Goal: Task Accomplishment & Management: Use online tool/utility

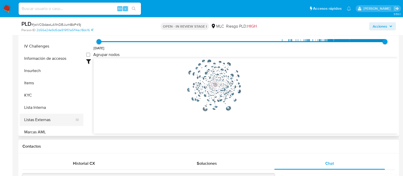
scroll to position [191, 0]
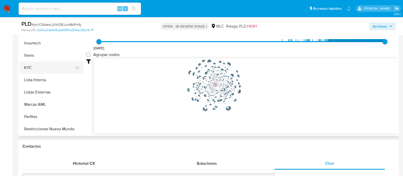
click at [36, 68] on button "KYC" at bounding box center [50, 67] width 60 height 12
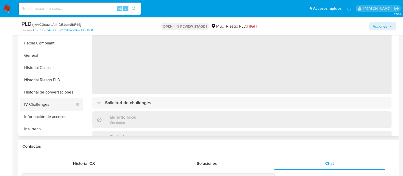
scroll to position [96, 0]
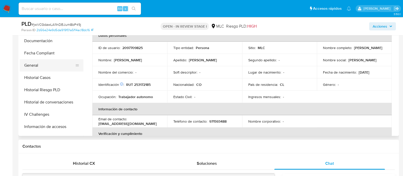
click at [41, 64] on button "General" at bounding box center [50, 65] width 60 height 12
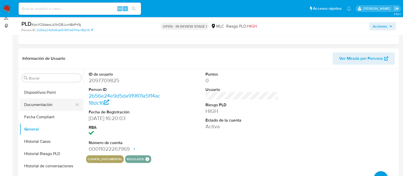
scroll to position [191, 0]
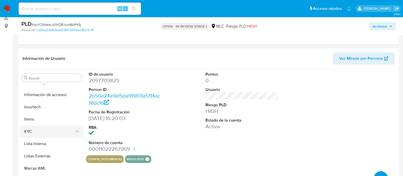
click at [36, 130] on button "KYC" at bounding box center [50, 131] width 60 height 12
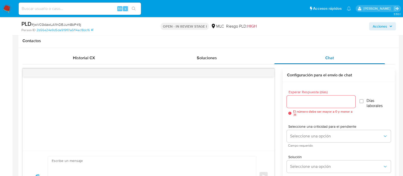
scroll to position [223, 0]
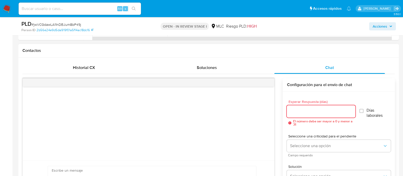
click at [314, 108] on input "Esperar Respuesta (días)" at bounding box center [321, 111] width 68 height 7
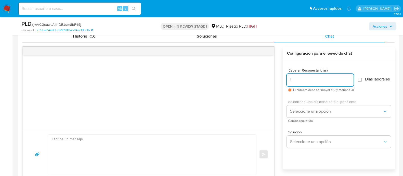
scroll to position [287, 0]
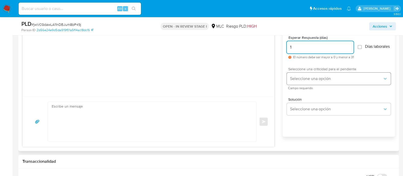
type input "1"
click at [310, 85] on button "Seleccione una opción" at bounding box center [339, 78] width 104 height 12
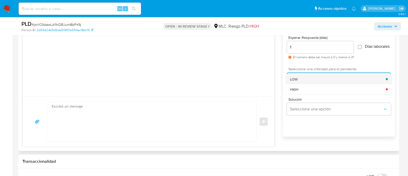
click at [310, 84] on div "LOW" at bounding box center [338, 79] width 96 height 10
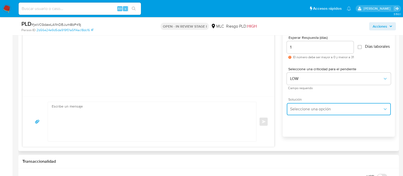
click at [305, 109] on span "Seleccione una opción" at bounding box center [336, 108] width 93 height 5
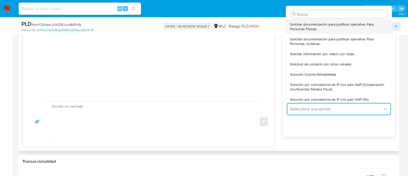
click at [317, 31] on span "Solicitar documentación para justificar operativa. Para Personas Físicas." at bounding box center [339, 26] width 98 height 9
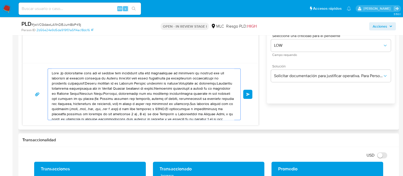
scroll to position [319, 0]
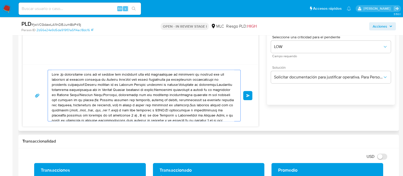
drag, startPoint x: 126, startPoint y: 82, endPoint x: 41, endPoint y: 72, distance: 85.7
click at [41, 72] on div "Enviar" at bounding box center [140, 95] width 223 height 51
type textarea "Hola ,Te contactamos dado que tu cuenta fue suspendida para una verificación de…"
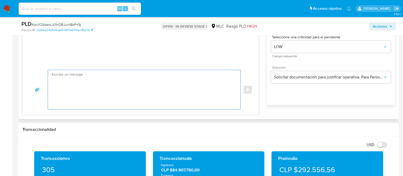
paste textarea "Hola XXX, Te contactamos desde el Equipo de Mercado Pago para verificar tus dat…"
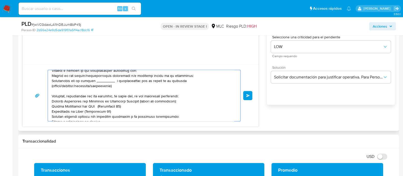
scroll to position [0, 0]
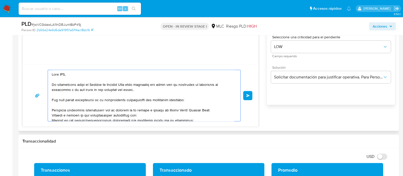
click at [63, 75] on textarea at bounding box center [143, 95] width 182 height 51
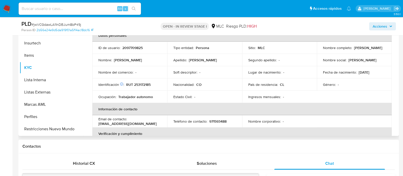
click at [354, 50] on p "Maidy Lorena Garrido Puentes" at bounding box center [368, 47] width 28 height 5
copy p "Maidy"
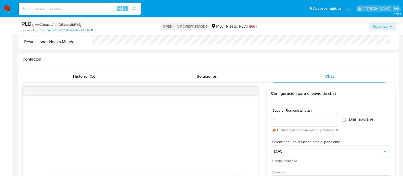
scroll to position [287, 0]
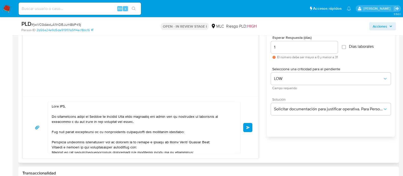
click at [64, 106] on textarea at bounding box center [143, 127] width 182 height 51
paste textarea "Maidy"
click at [98, 112] on textarea at bounding box center [143, 127] width 182 height 51
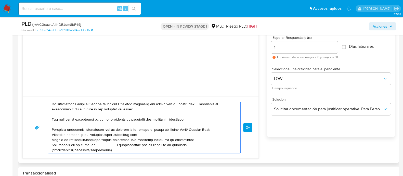
scroll to position [25, 0]
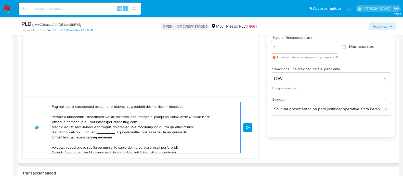
drag, startPoint x: 187, startPoint y: 115, endPoint x: 164, endPoint y: 117, distance: 22.7
click at [164, 117] on textarea at bounding box center [143, 127] width 182 height 51
drag, startPoint x: 121, startPoint y: 137, endPoint x: 55, endPoint y: 122, distance: 67.8
click at [55, 122] on textarea at bounding box center [143, 127] width 182 height 51
click at [57, 122] on textarea at bounding box center [143, 127] width 182 height 51
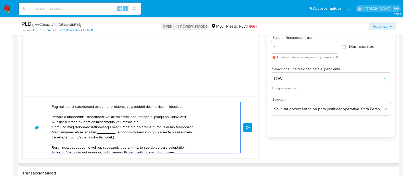
drag, startPoint x: 137, startPoint y: 120, endPoint x: 52, endPoint y: 120, distance: 85.1
click at [52, 120] on textarea at bounding box center [143, 127] width 182 height 51
drag, startPoint x: 87, startPoint y: 128, endPoint x: 70, endPoint y: 126, distance: 16.4
click at [70, 126] on textarea at bounding box center [143, 127] width 182 height 51
click at [104, 127] on textarea at bounding box center [143, 127] width 182 height 51
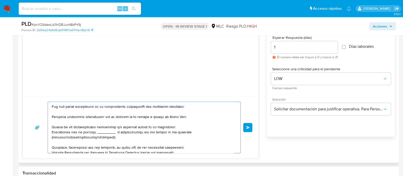
click at [104, 127] on textarea at bounding box center [143, 127] width 182 height 51
drag, startPoint x: 117, startPoint y: 126, endPoint x: 96, endPoint y: 127, distance: 21.9
click at [153, 127] on textarea at bounding box center [143, 127] width 182 height 51
drag, startPoint x: 116, startPoint y: 140, endPoint x: 50, endPoint y: 133, distance: 66.4
click at [50, 133] on div at bounding box center [143, 127] width 190 height 51
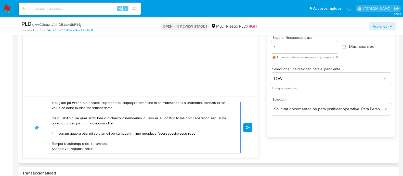
scroll to position [0, 0]
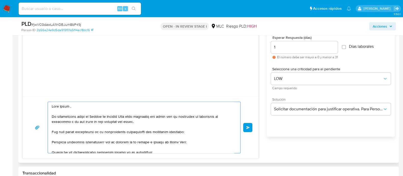
click at [69, 106] on textarea at bounding box center [143, 127] width 182 height 51
click at [71, 106] on textarea at bounding box center [143, 127] width 182 height 51
click at [70, 106] on textarea at bounding box center [143, 127] width 182 height 51
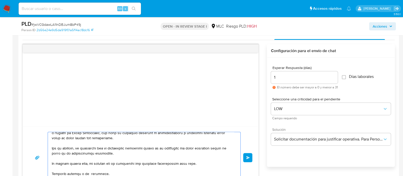
scroll to position [287, 0]
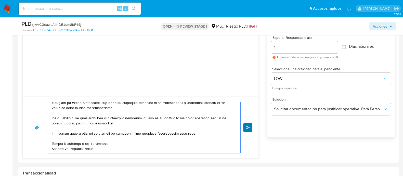
type textarea "Hola Maidy, Te contactamos desde el Equipo de Mercado Pago para verificar tus d…"
click at [248, 127] on span "Enviar" at bounding box center [248, 127] width 4 height 3
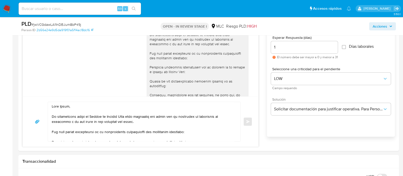
scroll to position [0, 0]
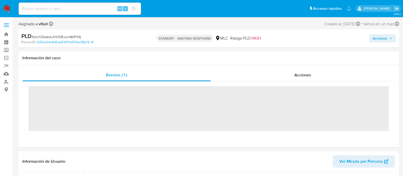
scroll to position [203, 0]
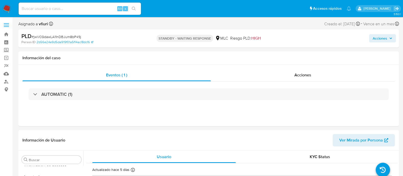
select select "10"
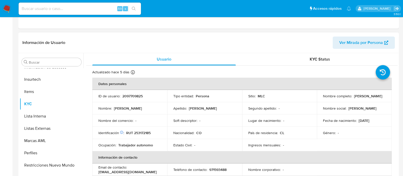
scroll to position [127, 0]
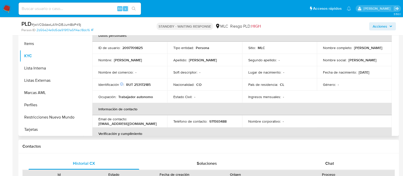
click at [134, 43] on td "ID de usuario : 2097709825" at bounding box center [129, 48] width 75 height 12
click at [129, 48] on p "2097709825" at bounding box center [132, 47] width 20 height 5
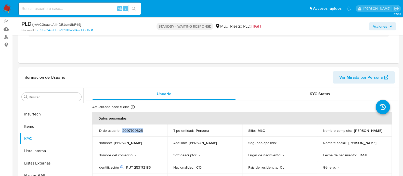
scroll to position [0, 0]
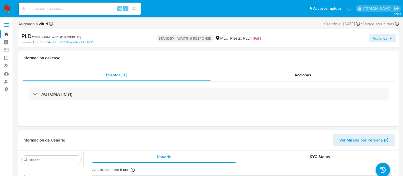
click at [5, 33] on link "Bandeja" at bounding box center [30, 34] width 61 height 8
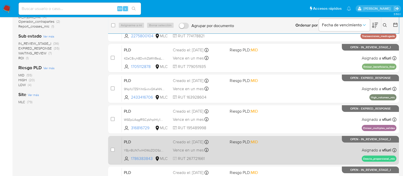
scroll to position [187, 0]
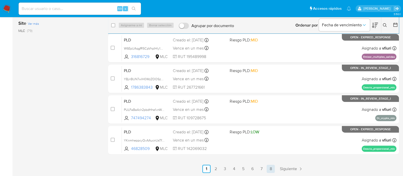
click at [270, 171] on link "8" at bounding box center [271, 168] width 8 height 8
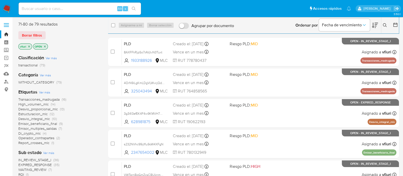
click at [36, 128] on span "Emisor_multiples_salidas" at bounding box center [37, 128] width 38 height 5
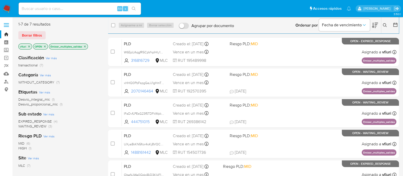
click at [86, 47] on icon "close-filter" at bounding box center [84, 46] width 3 height 3
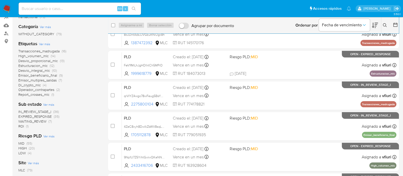
scroll to position [63, 0]
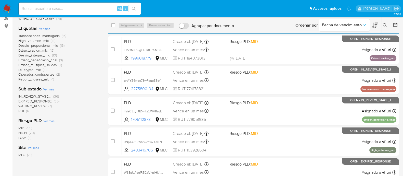
click at [38, 55] on span "Desvio_integral_mlc" at bounding box center [34, 54] width 32 height 5
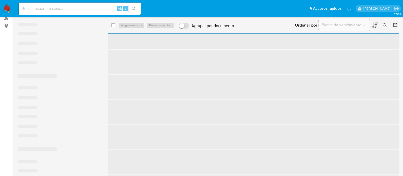
scroll to position [187, 0]
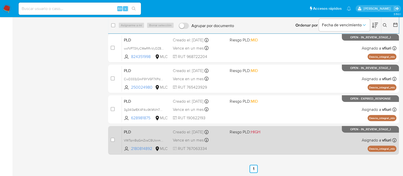
click at [269, 146] on div "PLD VWTqrnBqGmZcsCBUknmRQcmg 2180814892 MLC Riesgo PLD: HIGH Creado el: 12/06/2…" at bounding box center [259, 140] width 274 height 26
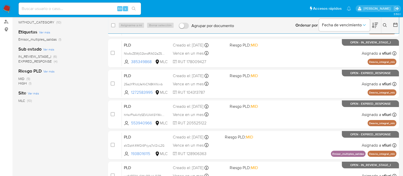
scroll to position [0, 0]
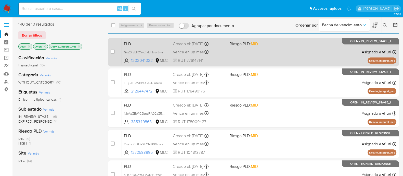
click at [273, 59] on div "PLD GoZ0I5EIIOVvE1xEIHcsv8wa 1202041022 MLC Riesgo PLD: MID Creado el: 12/06/20…" at bounding box center [259, 52] width 274 height 26
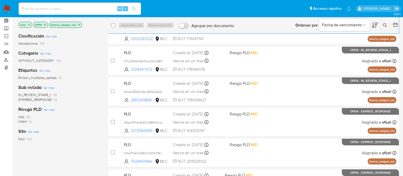
scroll to position [32, 0]
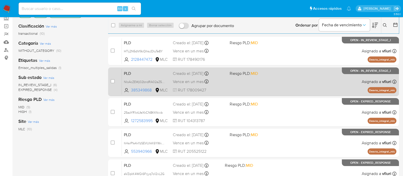
click at [270, 82] on div "PLD NIoAcZEWj02bndRA02aZ5kMh 385349868 MLC Riesgo PLD: MID Creado el: 12/06/202…" at bounding box center [259, 82] width 274 height 26
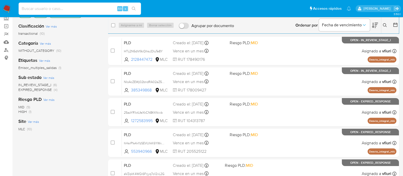
click at [60, 6] on input at bounding box center [80, 8] width 122 height 7
paste input "544803282"
type input "544803282"
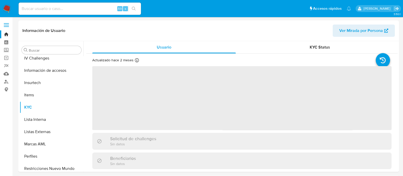
scroll to position [203, 0]
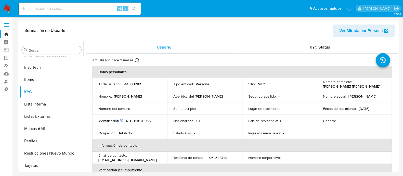
select select "10"
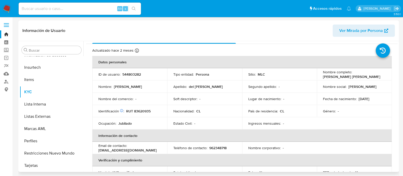
scroll to position [0, 0]
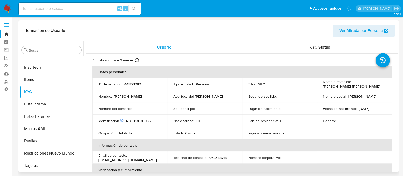
click at [144, 119] on p "RUT 83620935" at bounding box center [138, 120] width 24 height 5
copy p "83620935"
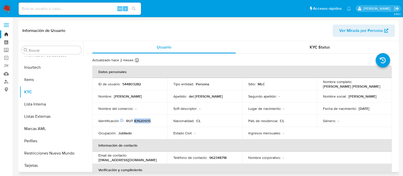
drag, startPoint x: 321, startPoint y: 87, endPoint x: 381, endPoint y: 89, distance: 59.4
click at [381, 89] on td "Nombre completo : María Alicia del Carmen Reyes Molina" at bounding box center [354, 84] width 75 height 12
copy p "María Alicia del Carmen Reyes Molina"
drag, startPoint x: 341, startPoint y: 85, endPoint x: 345, endPoint y: 87, distance: 4.3
copy p "María Alicia del Carmen Reyes Molina"
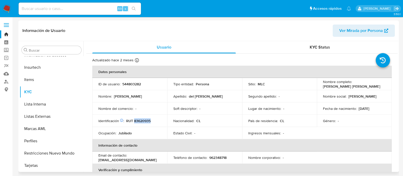
copy p "María Alicia del Carmen Reyes Molina"
drag, startPoint x: 153, startPoint y: 119, endPoint x: 126, endPoint y: 119, distance: 26.8
click at [126, 119] on div "Identificación Nº de serie: 107419755 : RUT 83620935" at bounding box center [129, 120] width 63 height 5
copy p "RUT 83620935"
click at [144, 120] on p "RUT 83620935" at bounding box center [138, 120] width 24 height 5
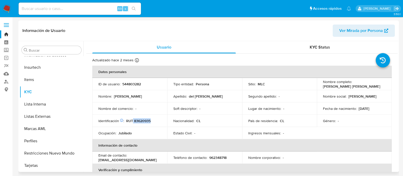
drag, startPoint x: 133, startPoint y: 119, endPoint x: 151, endPoint y: 120, distance: 17.6
click at [151, 120] on div "Identificación Nº de serie: 107419755 : RUT 83620935" at bounding box center [129, 120] width 63 height 5
drag, startPoint x: 151, startPoint y: 120, endPoint x: 145, endPoint y: 119, distance: 6.1
click at [145, 119] on p "RUT 83620935" at bounding box center [138, 120] width 24 height 5
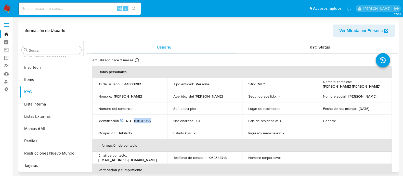
copy p "83620935"
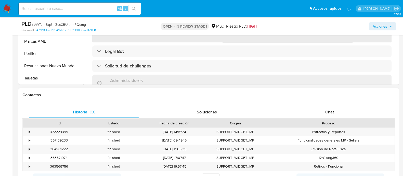
scroll to position [191, 0]
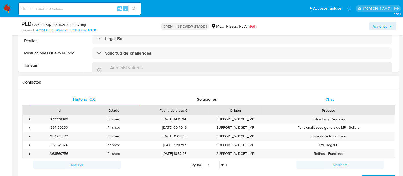
click at [326, 100] on span "Chat" at bounding box center [329, 99] width 9 height 6
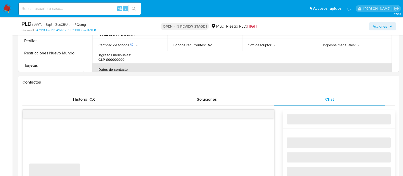
select select "10"
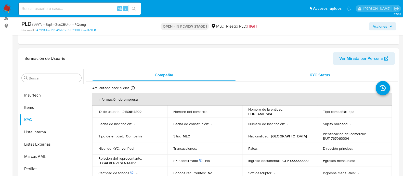
scroll to position [32, 0]
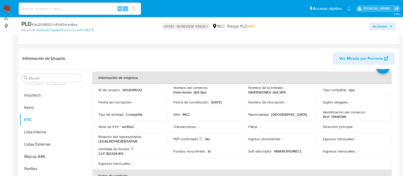
scroll to position [32, 0]
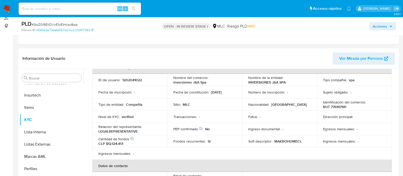
select select "10"
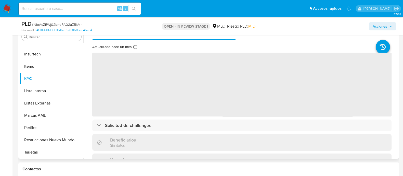
scroll to position [127, 0]
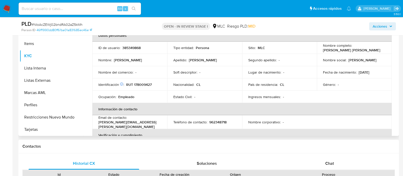
select select "10"
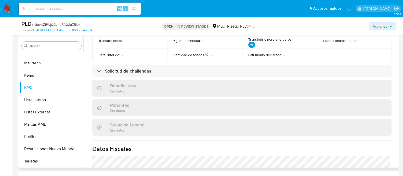
scroll to position [285, 0]
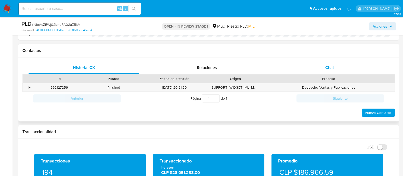
click at [322, 69] on div "Chat" at bounding box center [329, 67] width 111 height 12
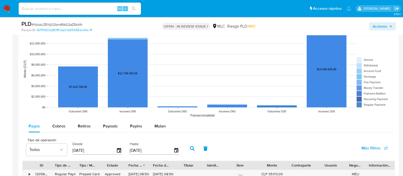
drag, startPoint x: 156, startPoint y: 125, endPoint x: 67, endPoint y: 41, distance: 122.8
click at [156, 123] on span "Mulan" at bounding box center [159, 126] width 11 height 6
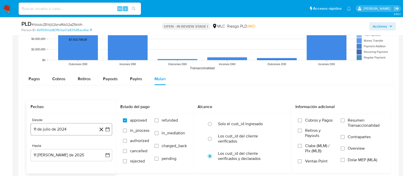
scroll to position [637, 0]
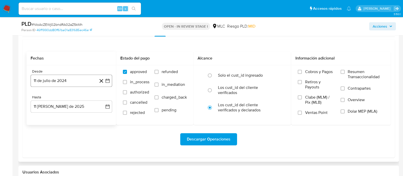
click at [108, 80] on icon "button" at bounding box center [107, 80] width 5 height 5
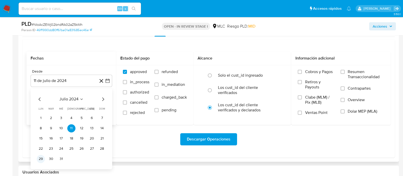
click at [42, 158] on button "29" at bounding box center [41, 158] width 8 height 8
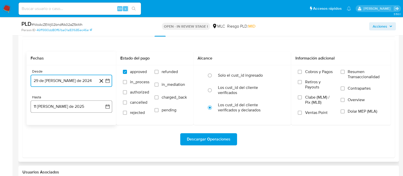
click at [109, 105] on icon "button" at bounding box center [107, 106] width 5 height 5
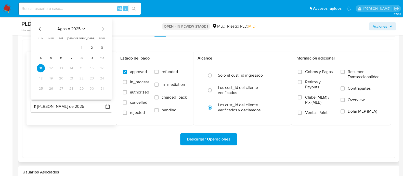
click at [38, 26] on icon "Mes anterior" at bounding box center [40, 29] width 6 height 6
click at [43, 86] on button "28" at bounding box center [41, 88] width 8 height 8
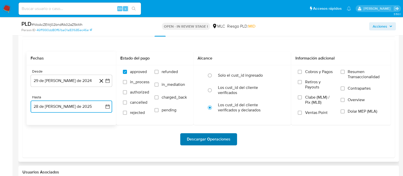
click at [206, 139] on span "Descargar Operaciones" at bounding box center [209, 138] width 44 height 11
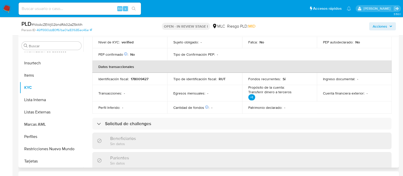
scroll to position [30, 0]
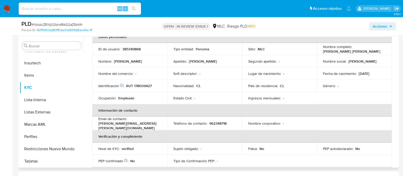
click at [128, 48] on p "385349868" at bounding box center [131, 49] width 18 height 5
copy p "385349868"
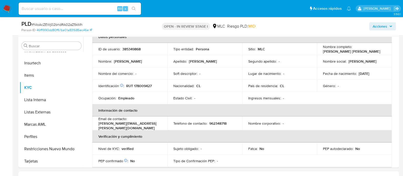
click at [69, 21] on div "PLD # NIoAcZEWj02bndRA02aZ5kMh" at bounding box center [82, 24] width 123 height 8
copy span "NIoAcZEWj02bndRA02aZ5kMh"
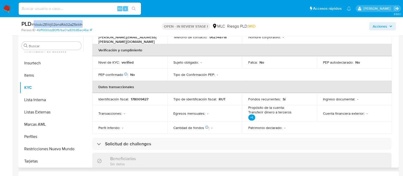
scroll to position [21, 0]
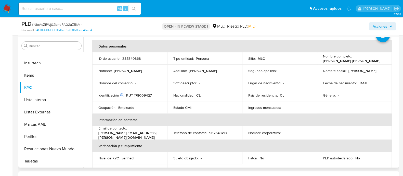
click at [141, 94] on p "RUT 178009427" at bounding box center [138, 95] width 25 height 5
copy p "178009427"
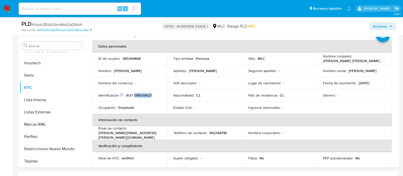
copy p "178009427"
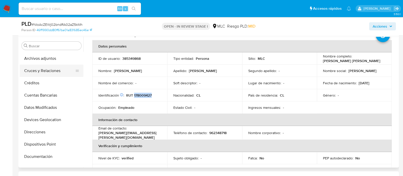
click at [36, 71] on button "Cruces y Relaciones" at bounding box center [50, 70] width 60 height 12
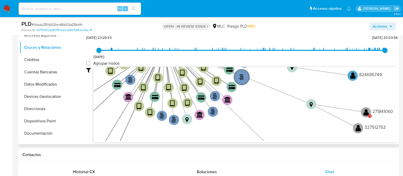
scroll to position [96, 0]
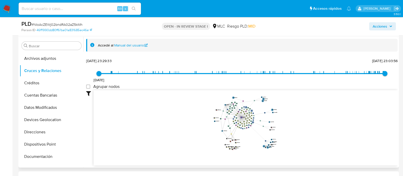
drag, startPoint x: 304, startPoint y: 122, endPoint x: 298, endPoint y: 122, distance: 6.4
click at [298, 122] on icon "user-385349868  385349868 phone-355de54c9e829276b3da846fe301095f  person-46ff…" at bounding box center [246, 127] width 304 height 74
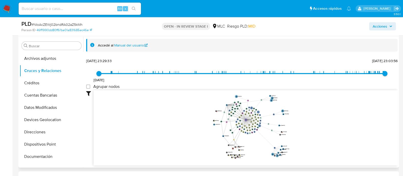
drag, startPoint x: 305, startPoint y: 118, endPoint x: 318, endPoint y: 122, distance: 13.6
click at [318, 122] on icon "user-385349868  385349868 phone-355de54c9e829276b3da846fe301095f  person-46ff…" at bounding box center [246, 127] width 304 height 74
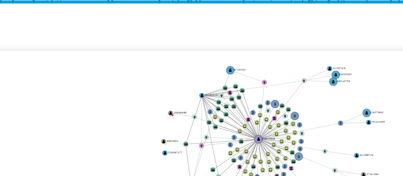
scroll to position [104, 0]
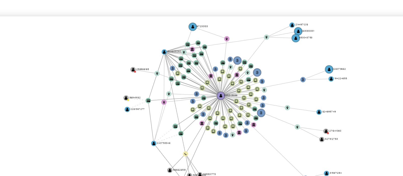
drag, startPoint x: 213, startPoint y: 85, endPoint x: 210, endPoint y: 91, distance: 6.3
click at [207, 87] on icon "user-385349868  385349868 phone-355de54c9e829276b3da846fe301095f  person-46ff…" at bounding box center [246, 117] width 304 height 74
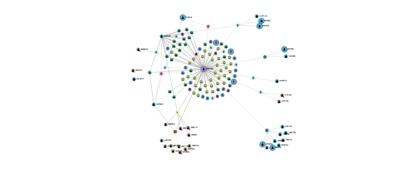
drag, startPoint x: 279, startPoint y: 113, endPoint x: 266, endPoint y: 122, distance: 15.8
click at [266, 122] on icon "user-385349868  385349868 phone-355de54c9e829276b3da846fe301095f  person-46ff…" at bounding box center [246, 117] width 304 height 74
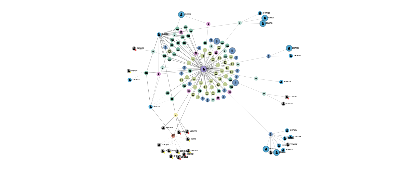
drag, startPoint x: 266, startPoint y: 123, endPoint x: 269, endPoint y: 124, distance: 3.9
click at [269, 124] on icon "user-385349868  385349868 phone-355de54c9e829276b3da846fe301095f  person-46ff…" at bounding box center [246, 117] width 304 height 74
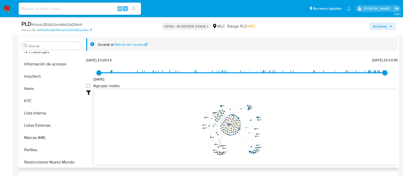
scroll to position [191, 0]
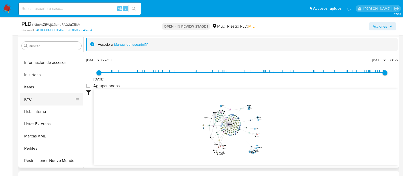
click at [36, 98] on button "KYC" at bounding box center [50, 99] width 60 height 12
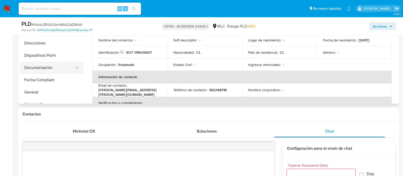
scroll to position [32, 0]
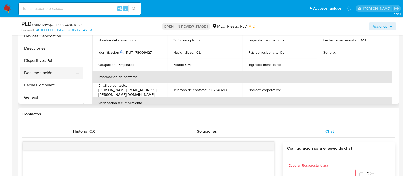
click at [48, 70] on button "Documentación" at bounding box center [50, 73] width 60 height 12
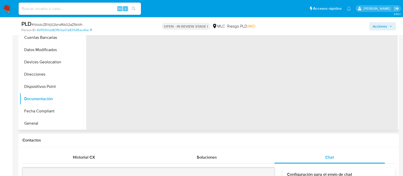
scroll to position [127, 0]
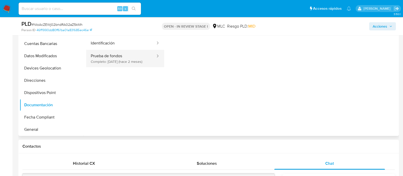
click at [122, 64] on button "Prueba de fondos Completo: 03/06/2025 (hace 2 meses)" at bounding box center [121, 58] width 70 height 17
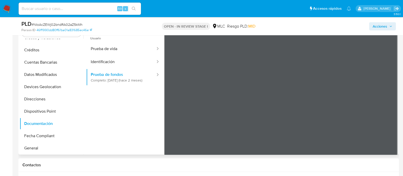
scroll to position [96, 0]
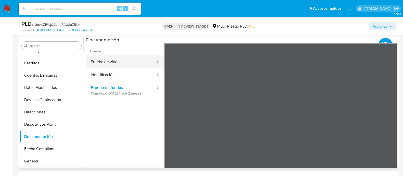
click at [133, 62] on button "Prueba de vida" at bounding box center [121, 61] width 70 height 13
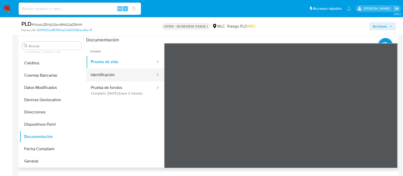
click at [134, 71] on button "Identificación" at bounding box center [121, 74] width 70 height 13
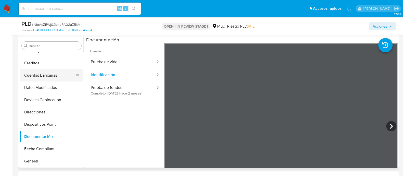
scroll to position [159, 0]
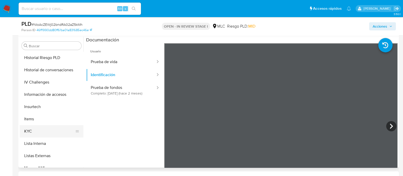
click at [31, 130] on button "KYC" at bounding box center [50, 131] width 60 height 12
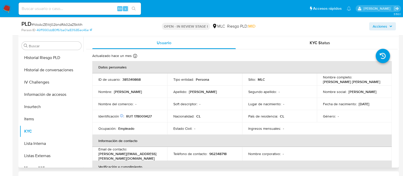
drag, startPoint x: 321, startPoint y: 81, endPoint x: 373, endPoint y: 81, distance: 51.7
click at [373, 81] on td "Nombre completo : Lorenzo Gabriel Calderón Reyes" at bounding box center [354, 79] width 75 height 12
copy p "Lorenzo Gabriel Calderón Reyes"
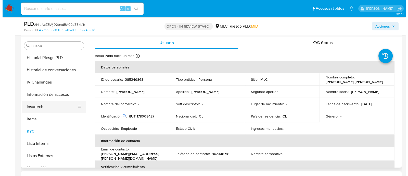
scroll to position [0, 0]
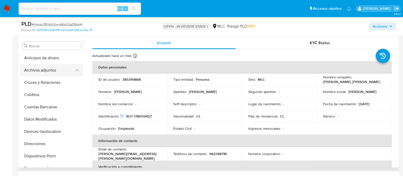
click at [39, 72] on button "Archivos adjuntos" at bounding box center [50, 70] width 60 height 12
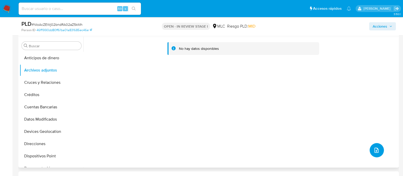
click at [372, 145] on button "upload-file" at bounding box center [377, 150] width 14 height 14
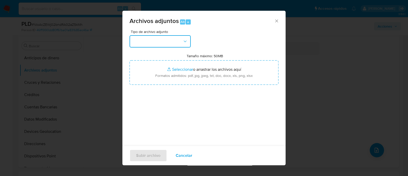
click at [155, 43] on button "button" at bounding box center [159, 41] width 61 height 12
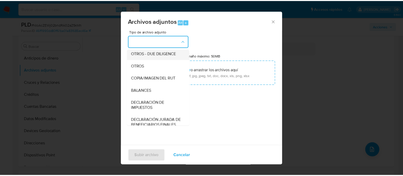
scroll to position [52, 0]
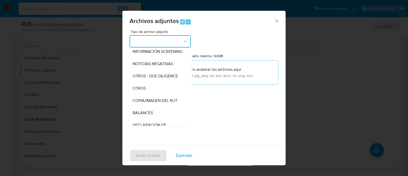
drag, startPoint x: 146, startPoint y: 93, endPoint x: 321, endPoint y: 16, distance: 191.1
click at [146, 93] on div "OTROS" at bounding box center [159, 88] width 52 height 12
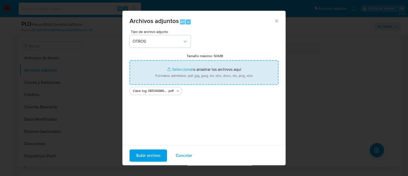
type input "C:\fakepath\Tabla 385349868.xlsx"
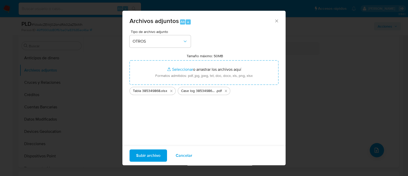
click at [154, 150] on span "Subir archivo" at bounding box center [148, 155] width 24 height 11
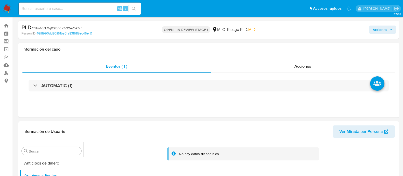
scroll to position [0, 0]
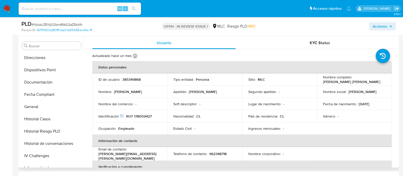
scroll to position [12, 0]
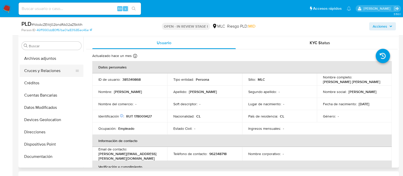
click at [41, 70] on button "Cruces y Relaciones" at bounding box center [50, 70] width 60 height 12
select select "10"
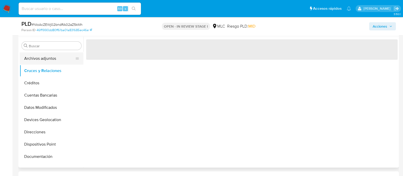
click at [43, 59] on button "Archivos adjuntos" at bounding box center [50, 58] width 60 height 12
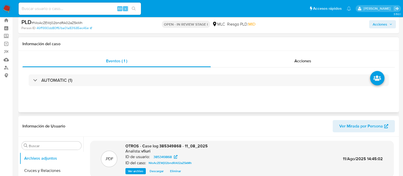
scroll to position [0, 0]
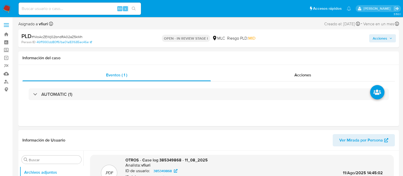
drag, startPoint x: 382, startPoint y: 36, endPoint x: 379, endPoint y: 37, distance: 3.4
click at [382, 36] on span "Acciones" at bounding box center [380, 38] width 15 height 8
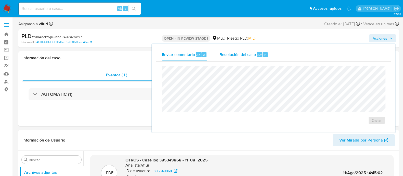
click at [220, 57] on span "Resolución del caso" at bounding box center [237, 54] width 36 height 6
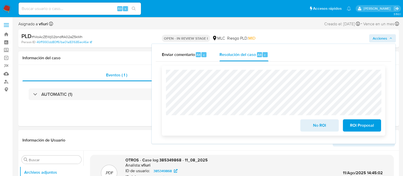
click at [306, 125] on button "No ROI" at bounding box center [319, 125] width 38 height 12
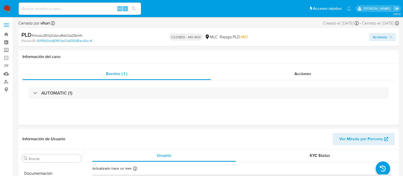
scroll to position [203, 0]
select select "10"
click at [4, 32] on link "Bandeja" at bounding box center [30, 34] width 61 height 8
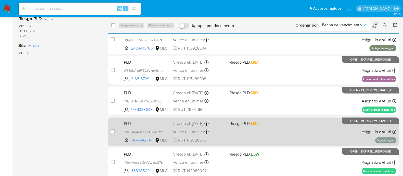
scroll to position [187, 0]
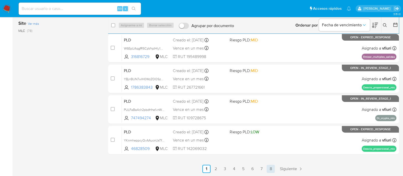
click at [267, 171] on link "8" at bounding box center [271, 168] width 8 height 8
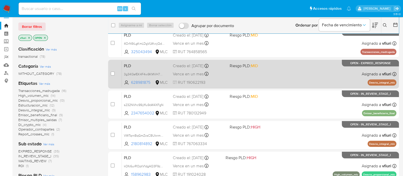
scroll to position [126, 0]
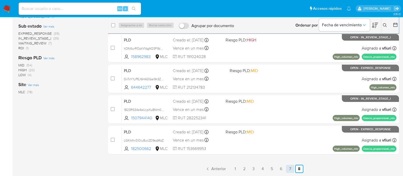
click at [288, 167] on link "7" at bounding box center [290, 168] width 8 height 8
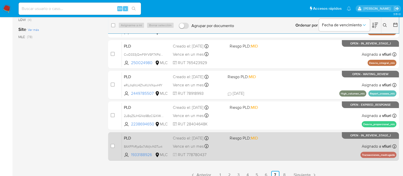
scroll to position [187, 0]
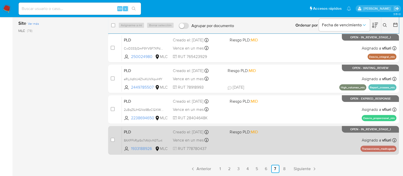
click at [289, 139] on div "PLD 8AXFFkRjpSo7iAVjtvN3Tuxt 1933188926 MLC Riesgo PLD: MID Creado el: [DATE] C…" at bounding box center [259, 140] width 274 height 26
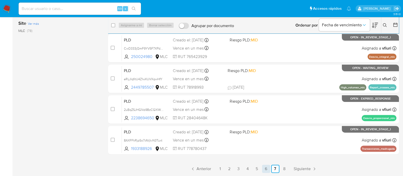
click at [265, 166] on link "6" at bounding box center [266, 168] width 8 height 8
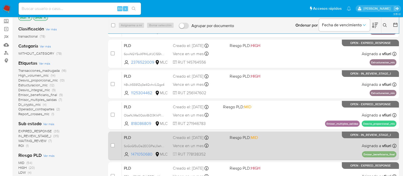
scroll to position [28, 0]
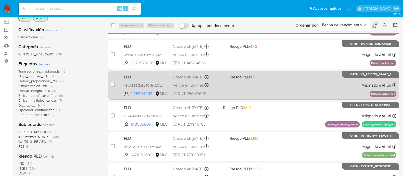
click at [302, 84] on div "PLD hBvJt5591Zq3e4QxhxlLQgz4 1125304462 MLC Riesgo PLD: HIGH Creado el: [DATE] …" at bounding box center [259, 85] width 274 height 26
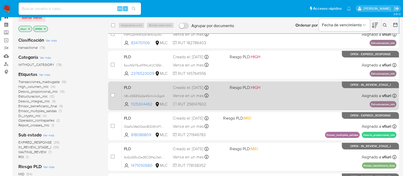
scroll to position [0, 0]
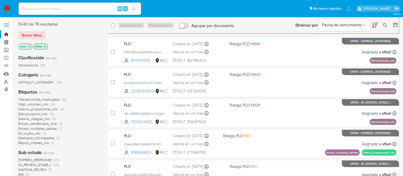
click at [40, 114] on span "Estructuracion_mlc" at bounding box center [32, 113] width 29 height 5
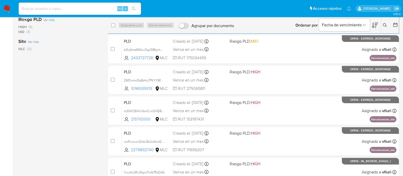
scroll to position [187, 0]
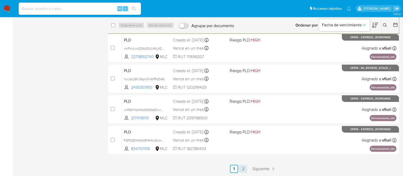
click at [241, 166] on link "2" at bounding box center [243, 168] width 8 height 8
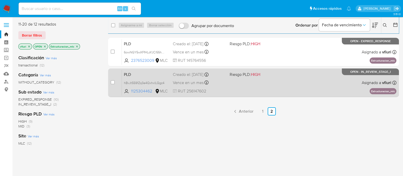
click at [268, 83] on div "PLD hBvJt5591Zq3e4QxhxlLQgz4 1125304462 MLC Riesgo PLD: HIGH Creado el: [DATE] …" at bounding box center [259, 83] width 274 height 26
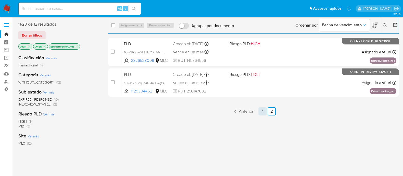
click at [260, 113] on link "1" at bounding box center [262, 111] width 8 height 8
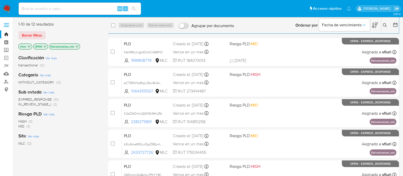
click at [78, 46] on icon "close-filter" at bounding box center [76, 46] width 3 height 3
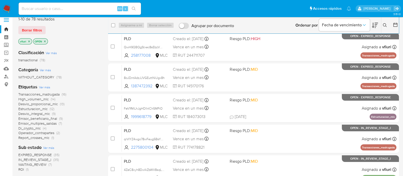
scroll to position [32, 0]
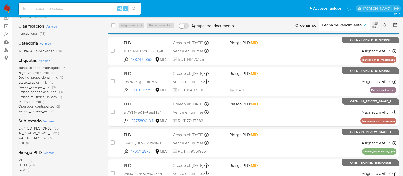
click at [38, 86] on span "Desvio_integral_mlc" at bounding box center [34, 86] width 32 height 5
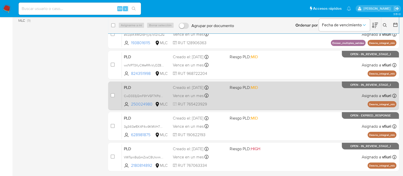
scroll to position [157, 0]
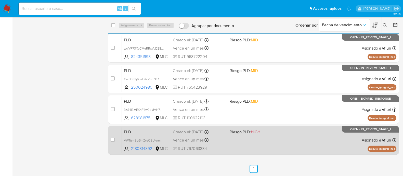
click at [278, 134] on span "Riesgo PLD: HIGH" at bounding box center [256, 131] width 53 height 7
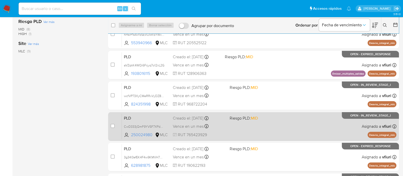
scroll to position [0, 0]
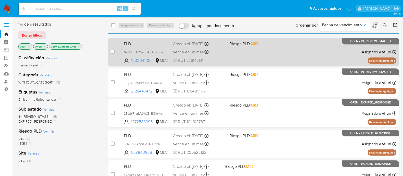
click at [334, 55] on div "PLD GoZ0I5EIIOVvE1xEIHcsv8wa 1202041022 MLC Riesgo PLD: MID Creado el: [DATE] C…" at bounding box center [259, 52] width 274 height 26
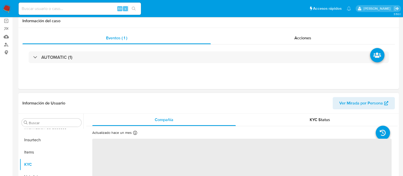
scroll to position [96, 0]
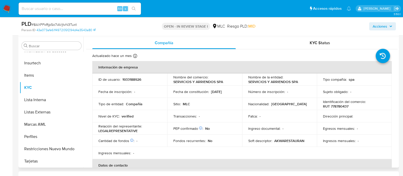
select select "10"
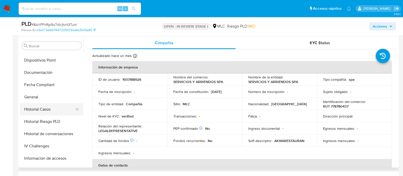
click at [38, 107] on button "Historial Casos" at bounding box center [50, 109] width 60 height 12
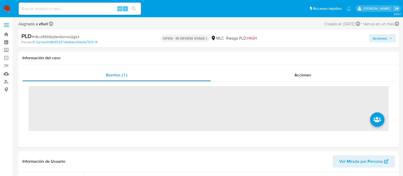
scroll to position [203, 0]
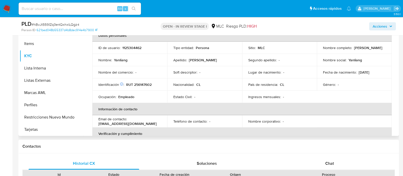
select select "10"
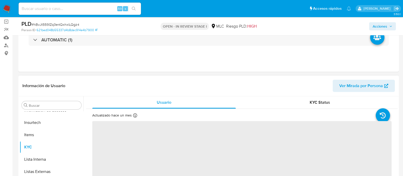
scroll to position [63, 0]
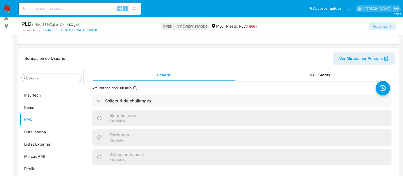
select select "10"
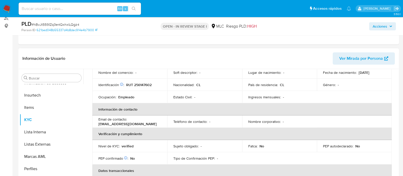
scroll to position [0, 0]
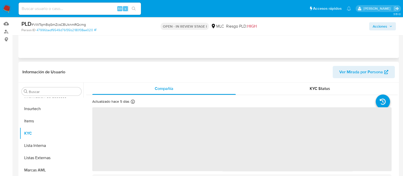
scroll to position [96, 0]
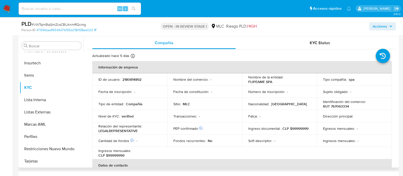
select select "10"
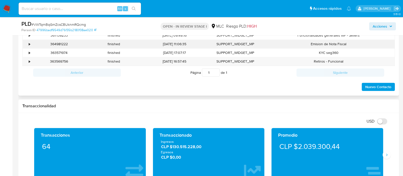
scroll to position [223, 0]
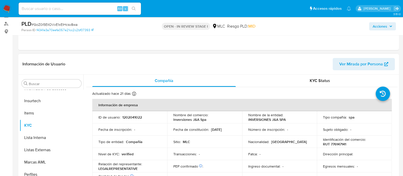
scroll to position [63, 0]
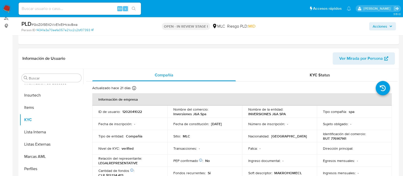
select select "10"
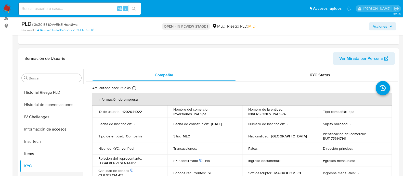
scroll to position [107, 0]
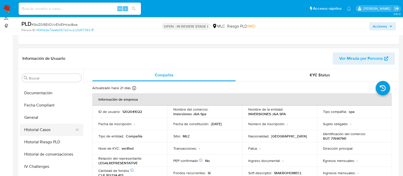
click at [44, 131] on button "Historial Casos" at bounding box center [50, 129] width 60 height 12
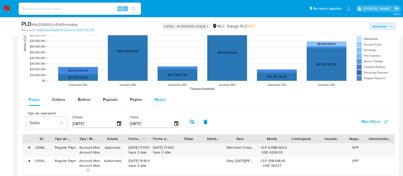
click at [158, 100] on span "Mulan" at bounding box center [159, 99] width 11 height 6
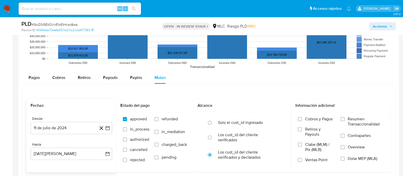
scroll to position [542, 0]
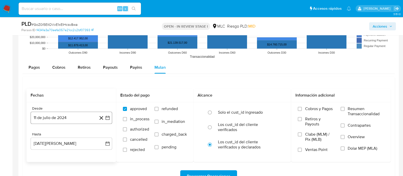
click at [109, 114] on button "11 de julio de 2024" at bounding box center [72, 117] width 82 height 12
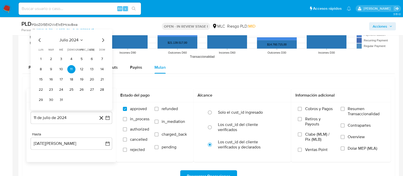
click at [37, 42] on icon "Mes anterior" at bounding box center [40, 40] width 6 height 6
click at [103, 39] on icon "Mes siguiente" at bounding box center [103, 40] width 6 height 6
click at [44, 101] on button "29" at bounding box center [41, 99] width 8 height 8
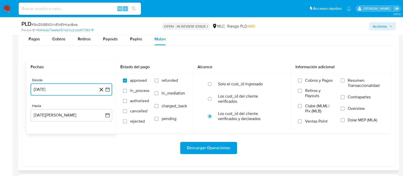
scroll to position [605, 0]
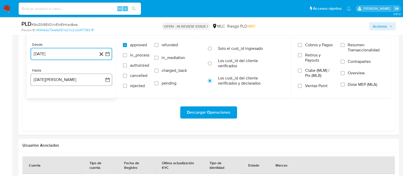
click at [108, 80] on icon "button" at bounding box center [107, 79] width 5 height 5
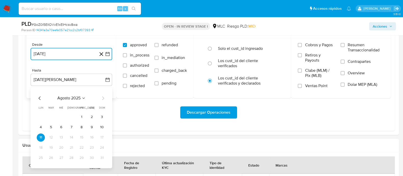
click at [38, 97] on icon "Mes anterior" at bounding box center [40, 98] width 6 height 6
click at [43, 158] on button "28" at bounding box center [41, 157] width 8 height 8
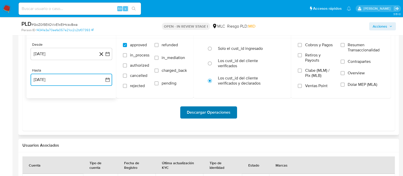
click at [192, 114] on span "Descargar Operaciones" at bounding box center [209, 112] width 44 height 11
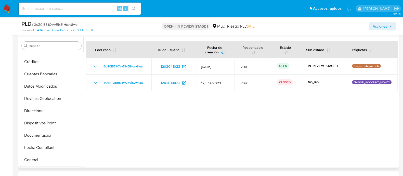
scroll to position [96, 0]
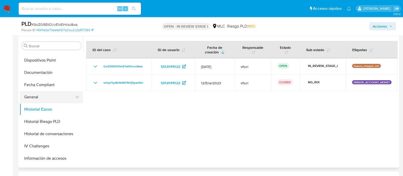
click at [41, 98] on button "General" at bounding box center [50, 97] width 60 height 12
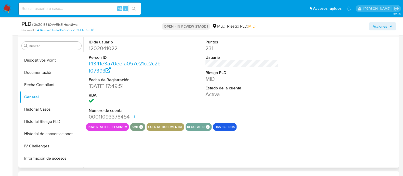
click at [107, 47] on dd "1202041022" at bounding box center [125, 48] width 73 height 7
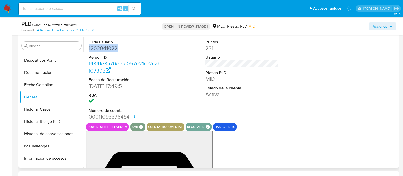
copy dd "1202041022"
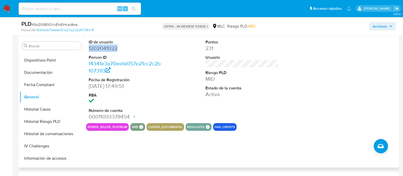
copy dd "1202041022"
click at [71, 23] on span "# GoZ0I5EIIOVvE1xEIHcsv8wa" at bounding box center [55, 24] width 46 height 5
copy span "GoZ0I5EIIOVvE1xEIHcsv8wa"
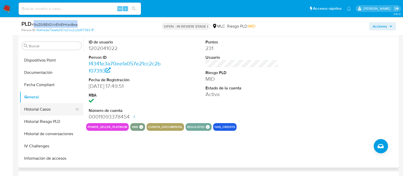
scroll to position [203, 0]
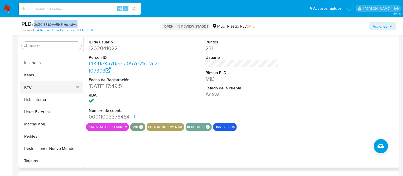
click at [31, 83] on button "KYC" at bounding box center [50, 87] width 60 height 12
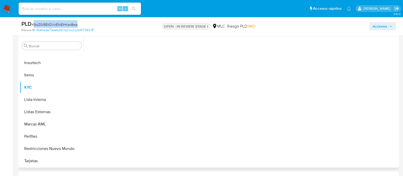
scroll to position [203, 0]
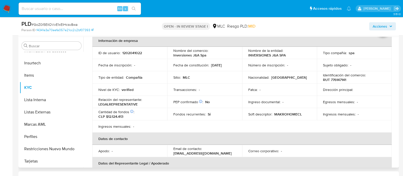
scroll to position [25, 0]
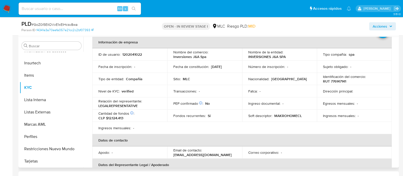
click at [341, 80] on p "RUT 776147141" at bounding box center [334, 81] width 23 height 5
copy p "776147141"
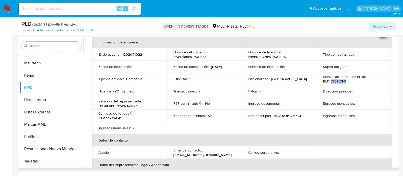
copy p "776147141"
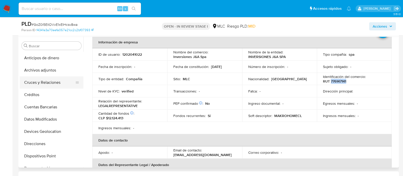
click at [46, 81] on button "Cruces y Relaciones" at bounding box center [50, 82] width 60 height 12
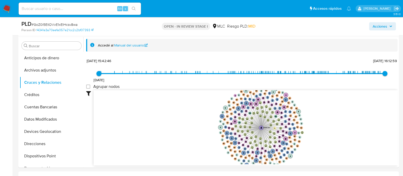
drag, startPoint x: 332, startPoint y: 123, endPoint x: 407, endPoint y: 25, distance: 123.2
click at [313, 130] on icon "phone-fec8216a94322364fe5e5b12e44df83c  user-1202041022  1202041022 person-f4…" at bounding box center [246, 127] width 304 height 74
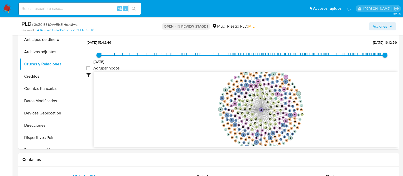
scroll to position [116, 0]
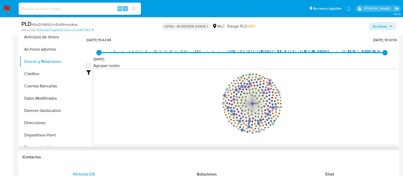
drag, startPoint x: 319, startPoint y: 93, endPoint x: 297, endPoint y: 93, distance: 21.9
click at [297, 93] on icon "phone-fec8216a94322364fe5e5b12e44df83c  user-1202041022  1202041022 person-f4…" at bounding box center [246, 106] width 304 height 74
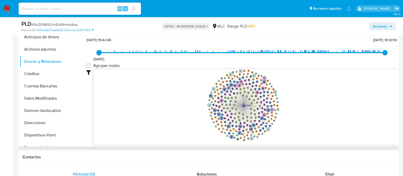
click at [299, 94] on icon "phone-fec8216a94322364fe5e5b12e44df83c  user-1202041022  1202041022 person-f4…" at bounding box center [246, 106] width 304 height 74
drag, startPoint x: 335, startPoint y: 37, endPoint x: 359, endPoint y: 38, distance: 24.0
click at [335, 37] on div "20/9/2022 20/9/2022, 15:42:46 6/8/2025, 16:12:59 Agrupar nodos Filtros Confianz…" at bounding box center [241, 90] width 311 height 108
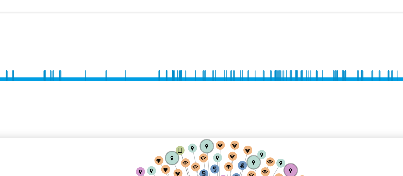
scroll to position [115, 0]
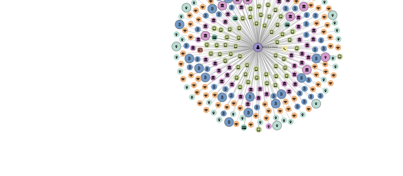
drag, startPoint x: 286, startPoint y: 112, endPoint x: 283, endPoint y: 121, distance: 8.9
click at [283, 121] on icon "phone-fec8216a94322364fe5e5b12e44df83c  user-1202041022  1202041022 person-f4…" at bounding box center [246, 108] width 304 height 74
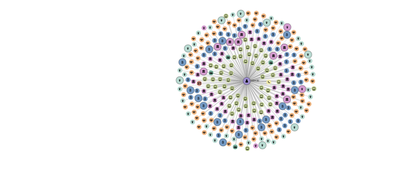
drag, startPoint x: 281, startPoint y: 117, endPoint x: 269, endPoint y: 135, distance: 20.9
click at [275, 119] on icon "phone-fec8216a94322364fe5e5b12e44df83c  user-1202041022  1202041022 person-f4…" at bounding box center [246, 108] width 304 height 74
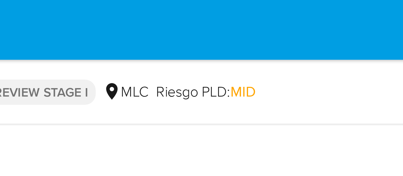
scroll to position [0, 0]
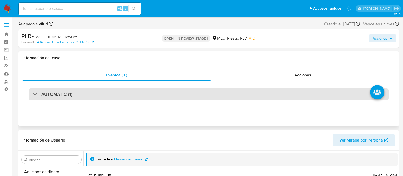
click at [169, 94] on div "AUTOMATIC (1)" at bounding box center [209, 94] width 360 height 12
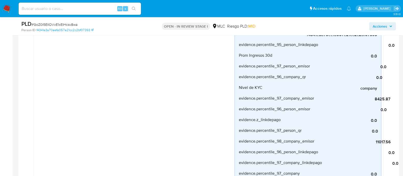
scroll to position [478, 0]
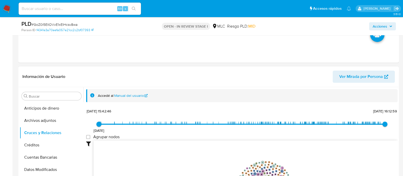
drag, startPoint x: 48, startPoint y: 118, endPoint x: 161, endPoint y: 63, distance: 126.3
click at [48, 118] on button "Archivos adjuntos" at bounding box center [52, 120] width 64 height 12
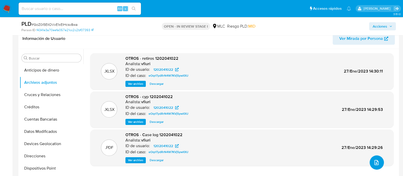
click at [375, 160] on icon "upload-file" at bounding box center [376, 162] width 6 height 6
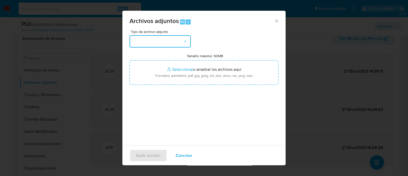
click at [148, 38] on button "button" at bounding box center [159, 41] width 61 height 12
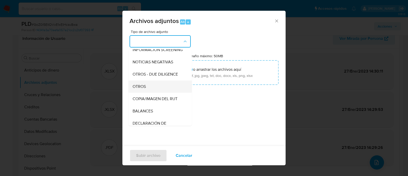
scroll to position [52, 0]
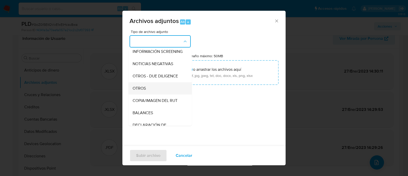
click at [145, 91] on span "OTROS" at bounding box center [139, 88] width 13 height 5
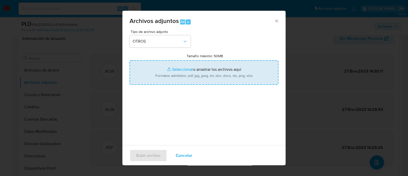
type input "C:\fakepath\Tabla 385349868.xlsx"
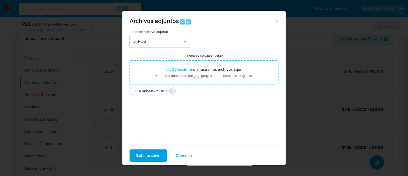
click at [173, 92] on icon "Eliminar Tabla 385349868.xlsx" at bounding box center [171, 91] width 4 height 4
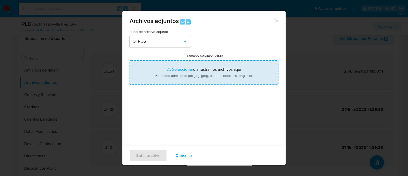
type input "C:\fakepath\Case log 1202041022 - 11_08_2025.pdf"
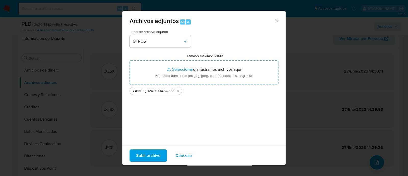
click at [146, 157] on span "Subir archivo" at bounding box center [148, 155] width 24 height 11
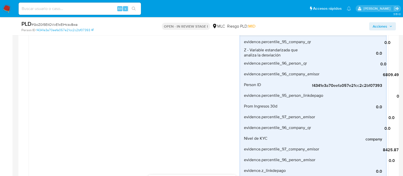
scroll to position [191, 0]
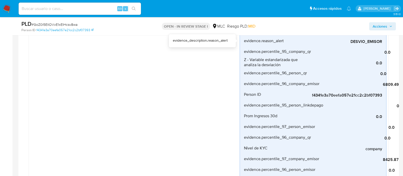
click at [374, 23] on span "Acciones" at bounding box center [380, 26] width 15 height 8
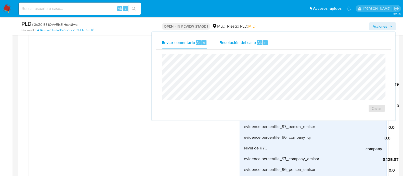
click at [228, 40] on span "Resolución del caso" at bounding box center [237, 42] width 36 height 6
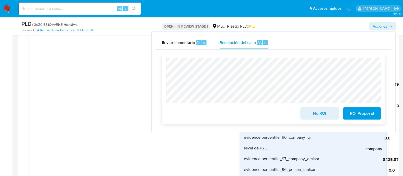
click at [303, 110] on button "No ROI" at bounding box center [319, 113] width 38 height 12
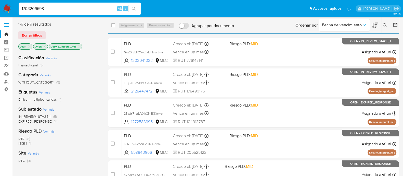
type input "1703209698"
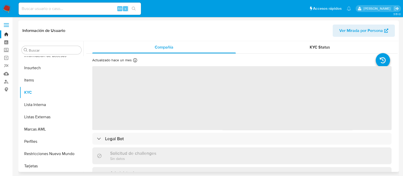
scroll to position [203, 0]
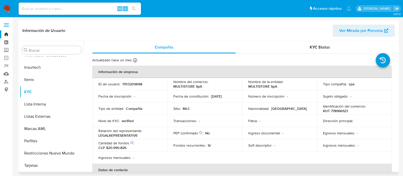
select select "10"
click at [339, 112] on p "RUT 778966123" at bounding box center [335, 110] width 25 height 5
copy p "778966123"
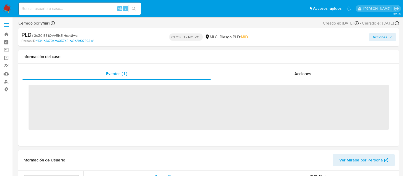
scroll to position [203, 0]
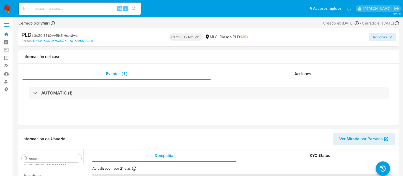
drag, startPoint x: 8, startPoint y: 34, endPoint x: 108, endPoint y: 7, distance: 103.2
click at [8, 34] on link "Bandeja" at bounding box center [30, 34] width 61 height 8
select select "10"
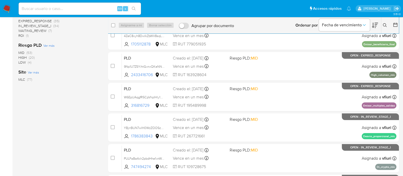
scroll to position [187, 0]
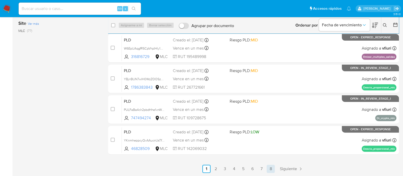
click at [270, 166] on link "8" at bounding box center [271, 168] width 8 height 8
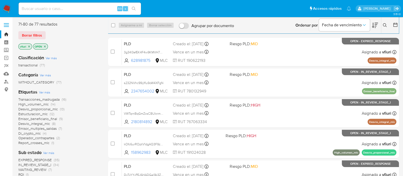
scroll to position [96, 0]
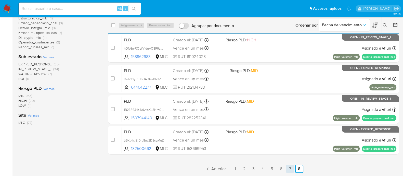
click at [292, 169] on link "7" at bounding box center [290, 168] width 8 height 8
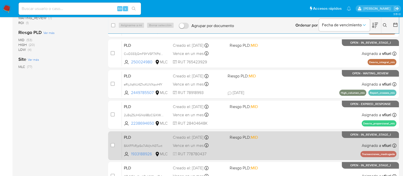
scroll to position [187, 0]
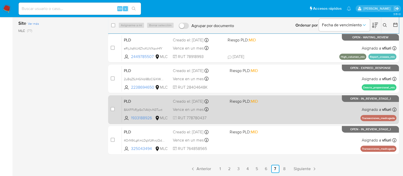
click at [279, 113] on div "PLD 8AXFFkRjpSo7iAVjtvN3Tuxt 1933188926 MLC Riesgo PLD: MID Creado el: [DATE] C…" at bounding box center [259, 109] width 274 height 26
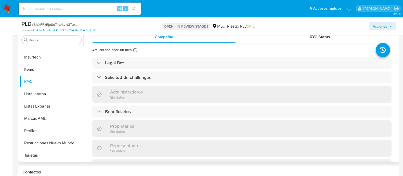
scroll to position [96, 0]
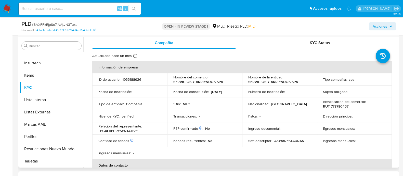
select select "10"
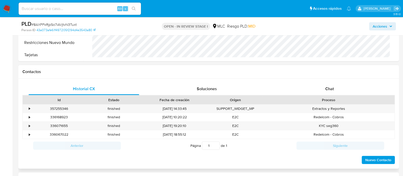
scroll to position [255, 0]
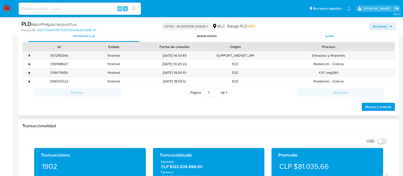
click at [325, 39] on div "Chat" at bounding box center [329, 36] width 111 height 12
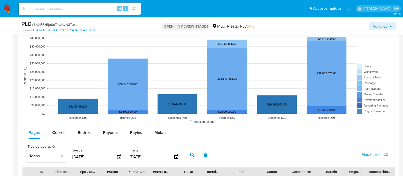
scroll to position [605, 0]
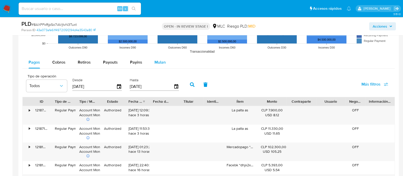
click at [155, 62] on span "Mulan" at bounding box center [159, 62] width 11 height 6
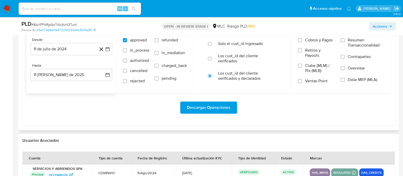
scroll to position [669, 0]
click at [106, 50] on icon "button" at bounding box center [107, 48] width 5 height 5
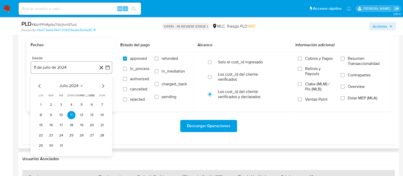
scroll to position [637, 0]
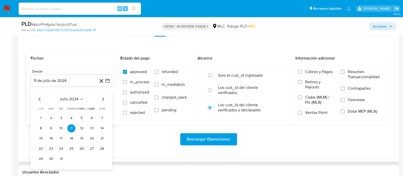
click at [41, 98] on icon "Mes anterior" at bounding box center [40, 99] width 6 height 6
click at [101, 98] on icon "Mes siguiente" at bounding box center [103, 99] width 6 height 6
click at [37, 159] on button "29" at bounding box center [41, 158] width 8 height 8
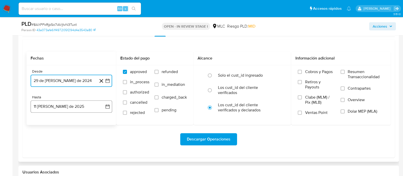
click at [109, 108] on icon "button" at bounding box center [107, 106] width 4 height 4
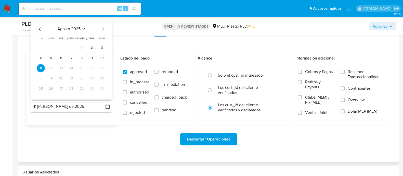
click at [39, 30] on icon "Mes anterior" at bounding box center [40, 29] width 6 height 6
click at [43, 87] on button "28" at bounding box center [41, 88] width 8 height 8
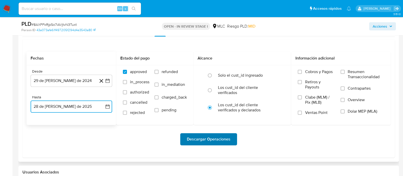
click at [202, 139] on span "Descargar Operaciones" at bounding box center [209, 138] width 44 height 11
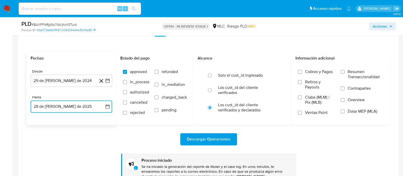
scroll to position [326, 0]
